Goal: Communication & Community: Answer question/provide support

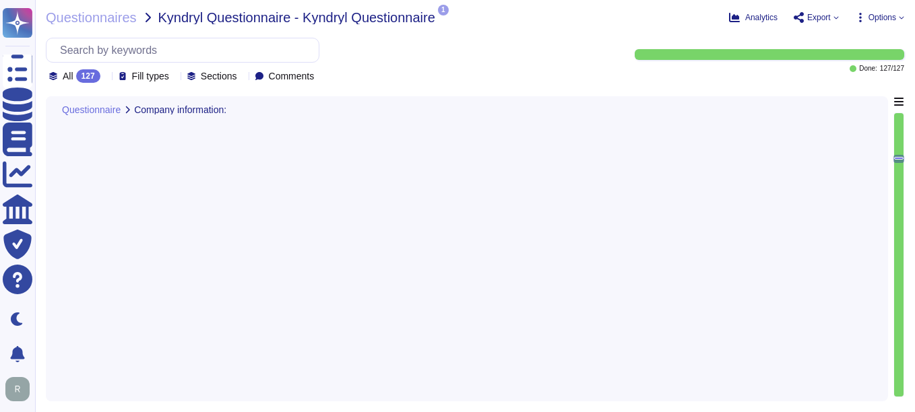
type textarea "Sectigo is committed to managing end-of-life (EOL) software effectively. Our po…"
type textarea "Yes, we have authenticity checking methods designed to trace back software and …"
type textarea "The Enterprise Risk Management program requirements are defined in a formalized…"
type textarea "Sectigo enters into legally binding agreements with each Certificate holder, wh…"
type textarea "Sectigo maintains documented and approved information security policies, standa…"
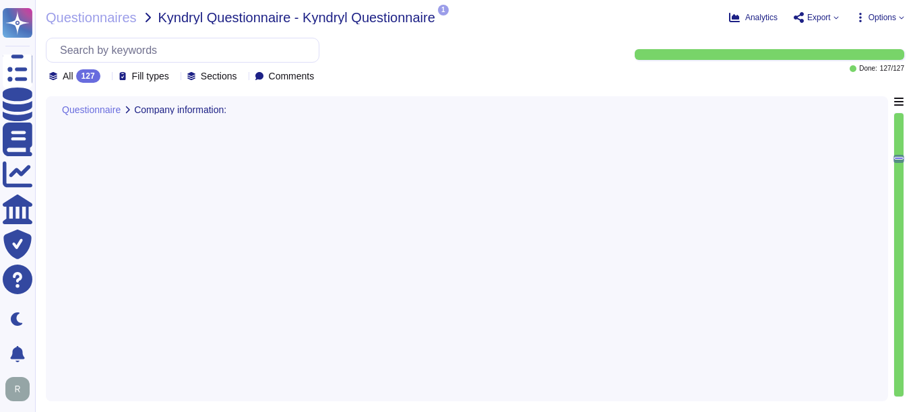
scroll to position [2870, 0]
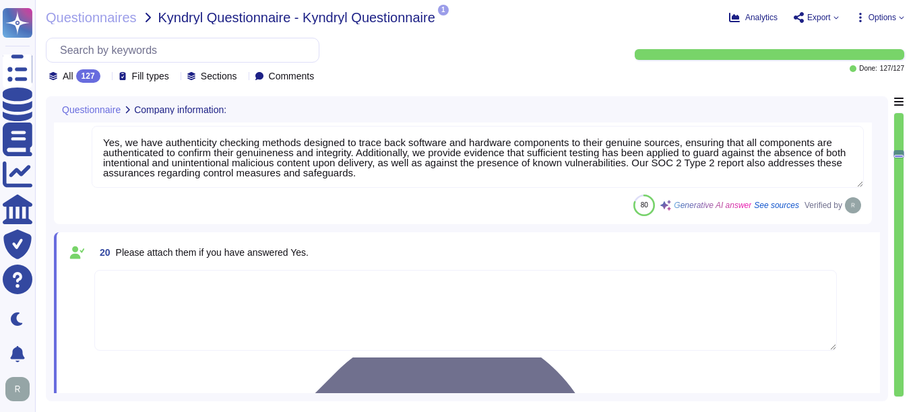
type textarea "Yes, we have completed SIG. Additionally, we undergo annual WebTrust, ETSI, SOC…"
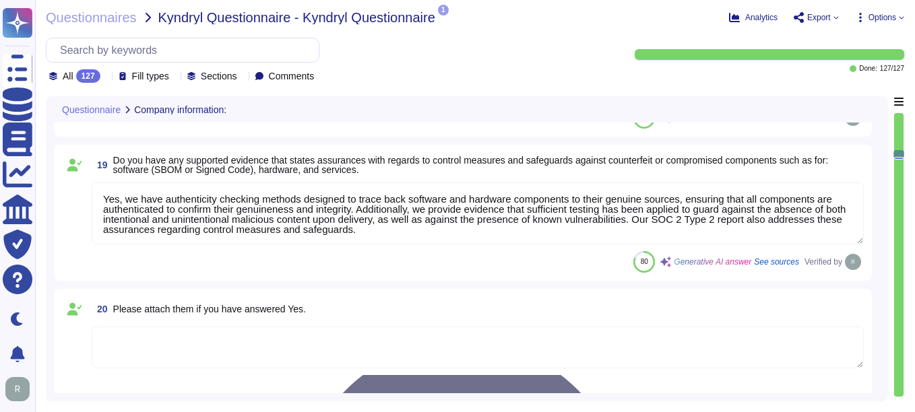
scroll to position [1, 0]
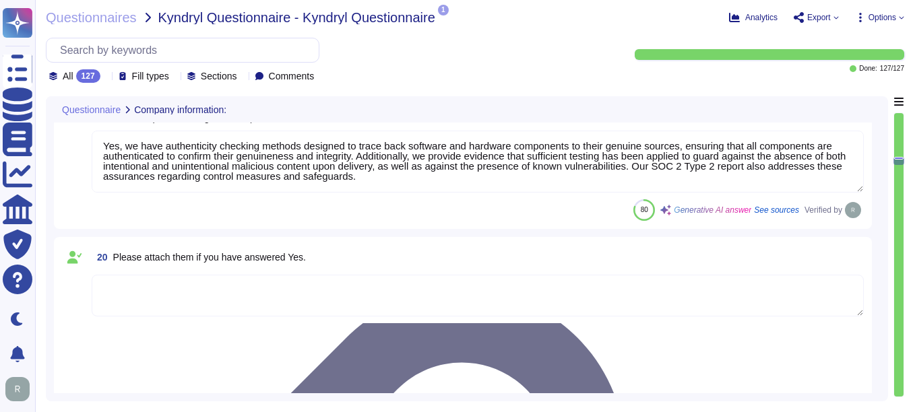
type textarea "Sectigo maintains documented and approved information security policies, standa…"
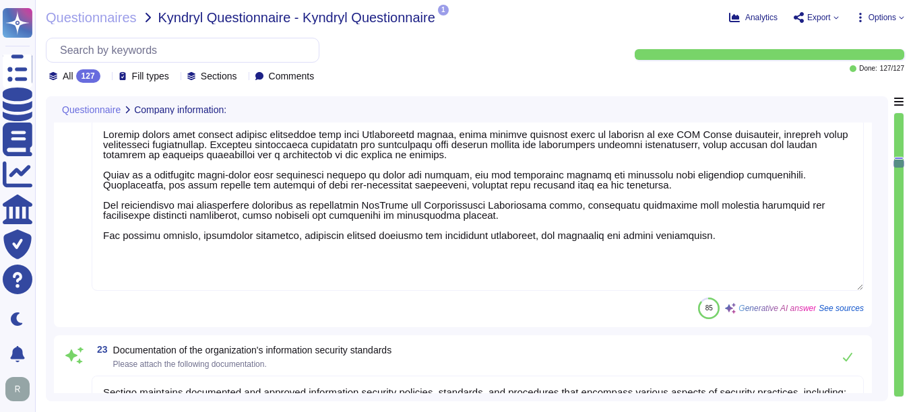
type textarea "Sectigo maintains documented and approved information security policies, standa…"
